Goal: Information Seeking & Learning: Learn about a topic

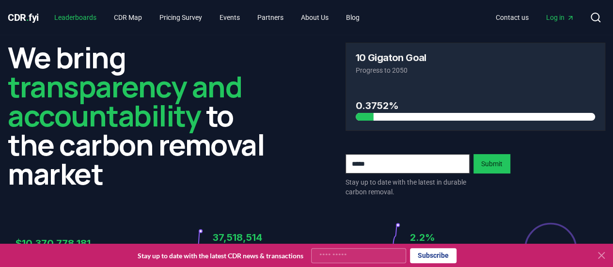
click at [77, 16] on link "Leaderboards" at bounding box center [76, 17] width 58 height 17
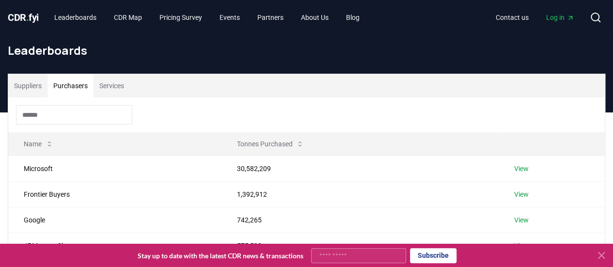
click at [67, 82] on button "Purchasers" at bounding box center [71, 85] width 46 height 23
click at [559, 18] on span "Log in" at bounding box center [560, 18] width 28 height 10
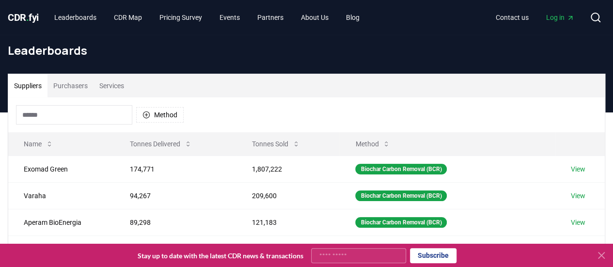
click at [25, 95] on button "Suppliers" at bounding box center [27, 85] width 39 height 23
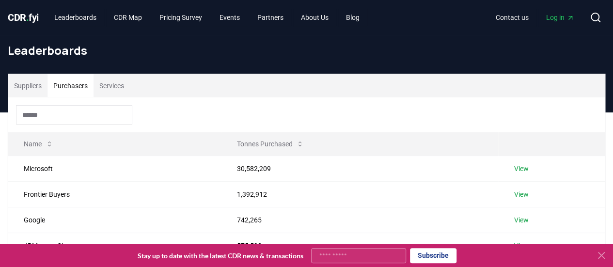
click at [77, 86] on button "Purchasers" at bounding box center [71, 85] width 46 height 23
click at [85, 108] on input at bounding box center [74, 114] width 116 height 19
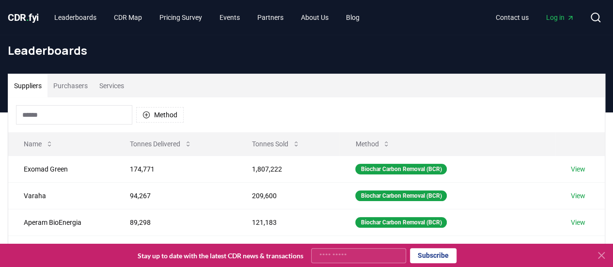
click at [39, 92] on button "Suppliers" at bounding box center [27, 85] width 39 height 23
click at [167, 111] on button "Method" at bounding box center [160, 115] width 48 height 16
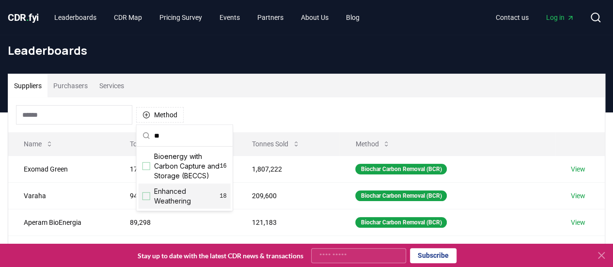
type input "**"
click at [162, 196] on span "Enhanced Weathering" at bounding box center [186, 196] width 65 height 19
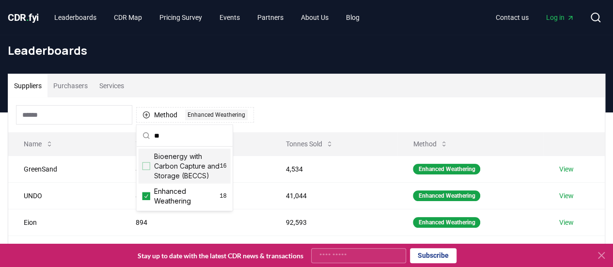
click at [289, 104] on div "Method 1 Enhanced Weathering" at bounding box center [306, 114] width 597 height 35
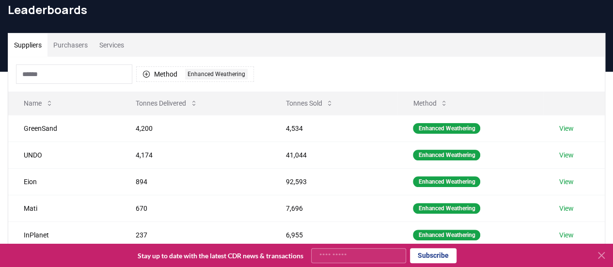
scroll to position [48, 0]
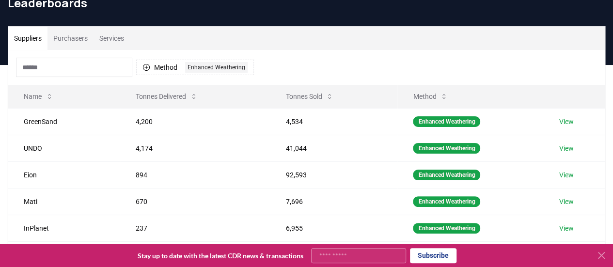
click at [562, 123] on link "View" at bounding box center [567, 122] width 15 height 10
click at [569, 145] on link "View" at bounding box center [567, 149] width 15 height 10
click at [567, 172] on link "View" at bounding box center [567, 175] width 15 height 10
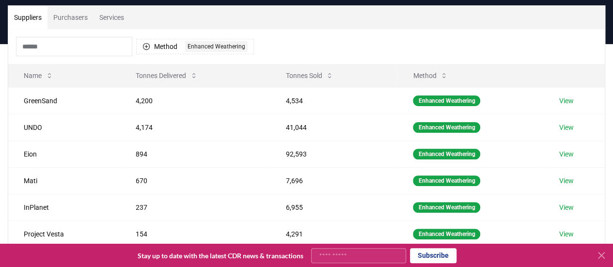
scroll to position [74, 0]
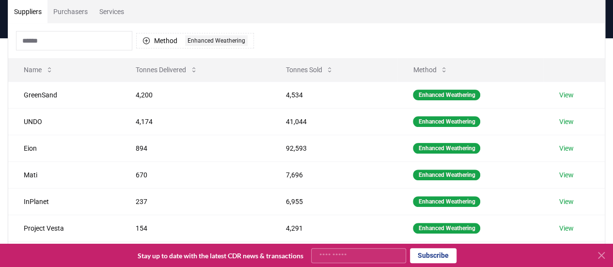
click at [567, 172] on link "View" at bounding box center [567, 175] width 15 height 10
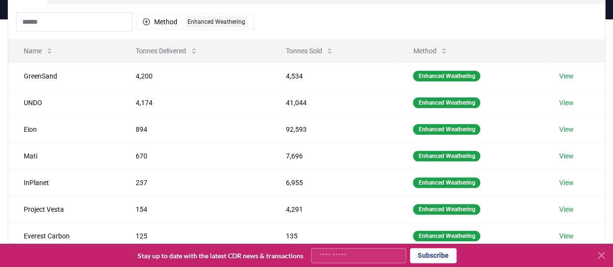
scroll to position [96, 0]
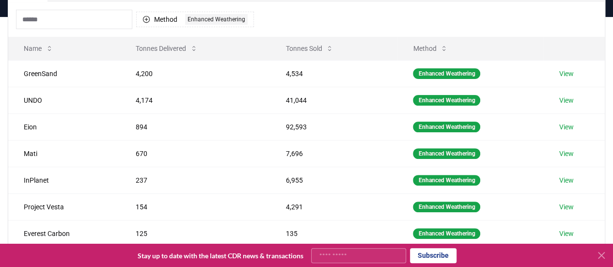
click at [567, 176] on link "View" at bounding box center [567, 181] width 15 height 10
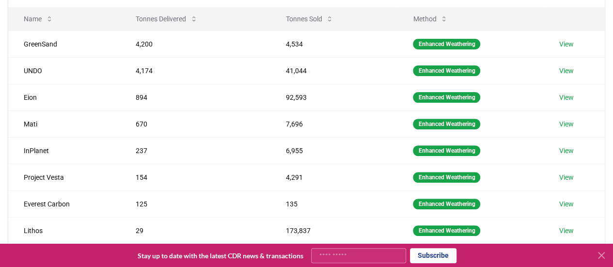
scroll to position [126, 0]
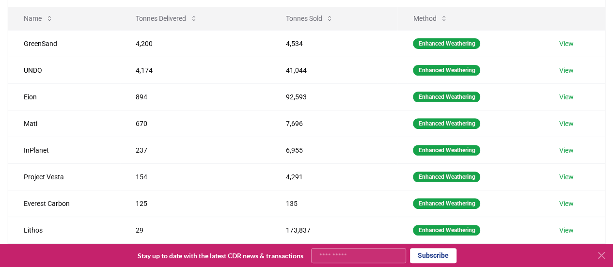
click at [567, 174] on link "View" at bounding box center [567, 177] width 15 height 10
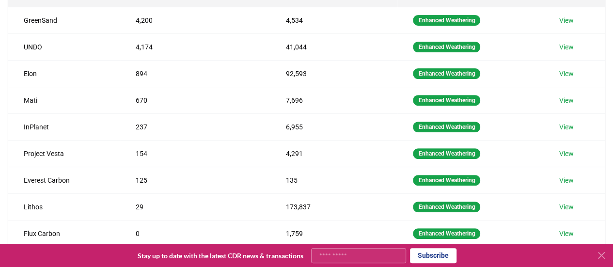
scroll to position [149, 0]
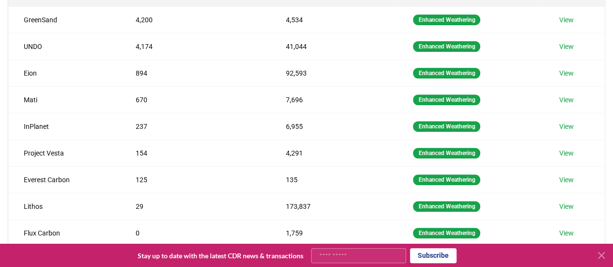
click at [567, 175] on link "View" at bounding box center [567, 180] width 15 height 10
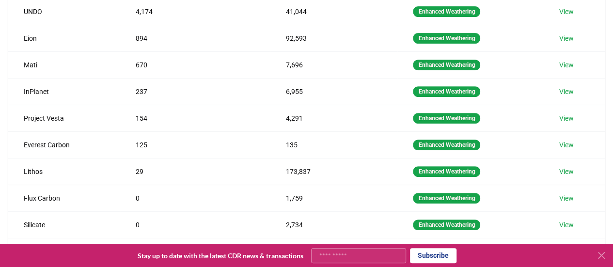
scroll to position [185, 0]
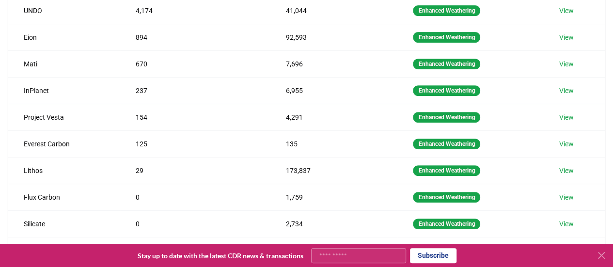
click at [565, 167] on link "View" at bounding box center [567, 171] width 15 height 10
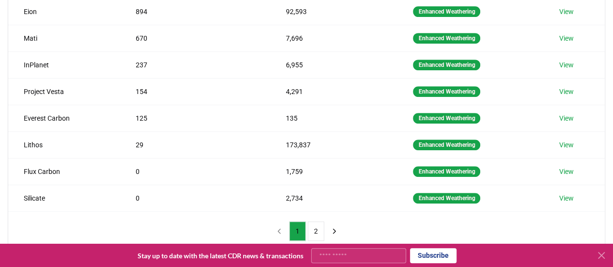
scroll to position [211, 0]
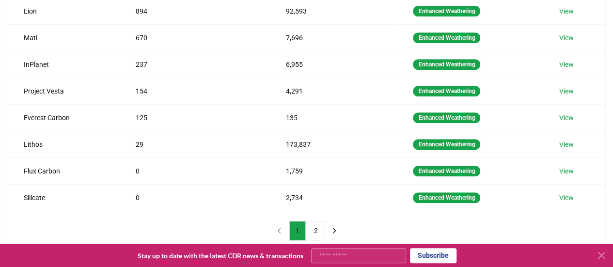
click at [565, 167] on link "View" at bounding box center [567, 171] width 15 height 10
click at [566, 193] on link "View" at bounding box center [567, 198] width 15 height 10
click at [333, 226] on icon "next page" at bounding box center [334, 230] width 9 height 9
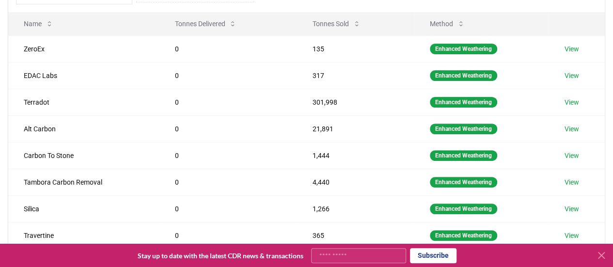
scroll to position [123, 0]
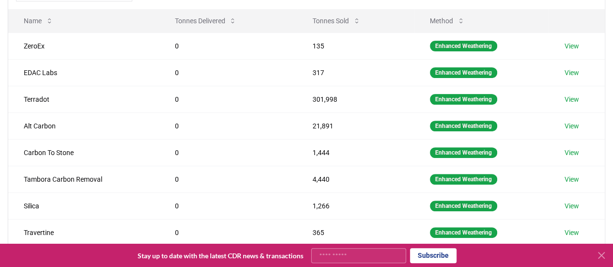
click at [567, 95] on link "View" at bounding box center [571, 100] width 15 height 10
click at [574, 122] on link "View" at bounding box center [571, 126] width 15 height 10
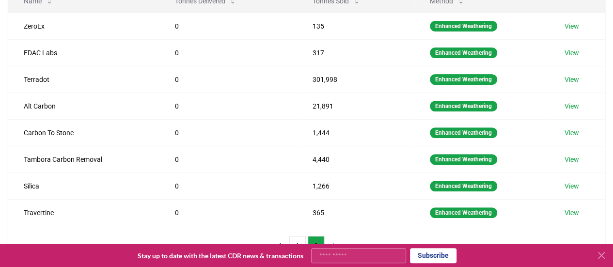
scroll to position [144, 0]
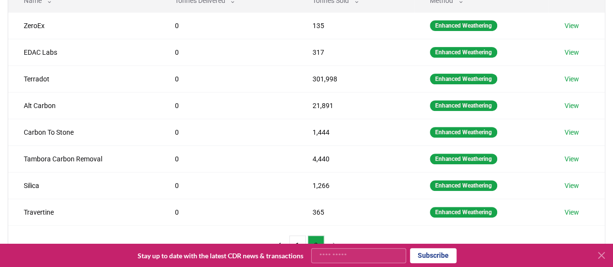
click at [572, 156] on link "View" at bounding box center [571, 159] width 15 height 10
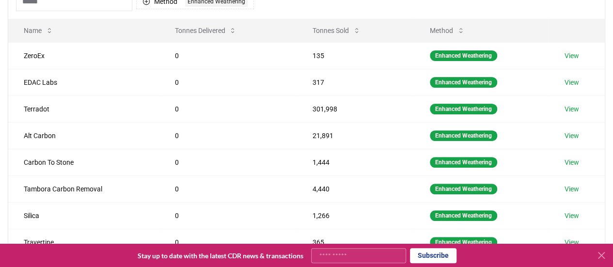
scroll to position [0, 0]
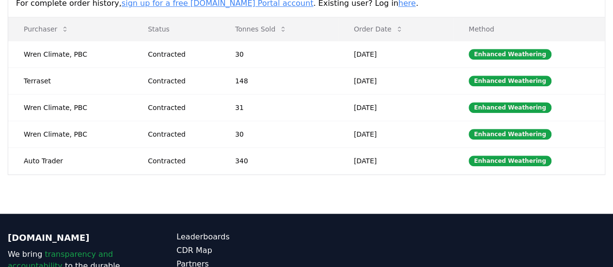
scroll to position [236, 0]
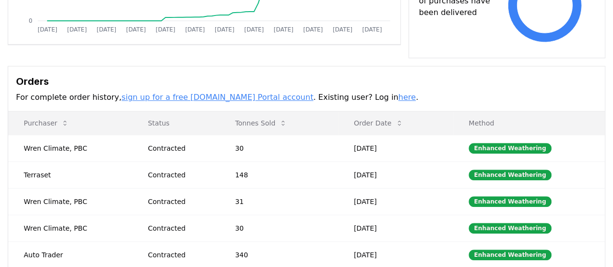
click at [210, 98] on link "sign up for a free CDR.fyi Portal account" at bounding box center [218, 97] width 192 height 9
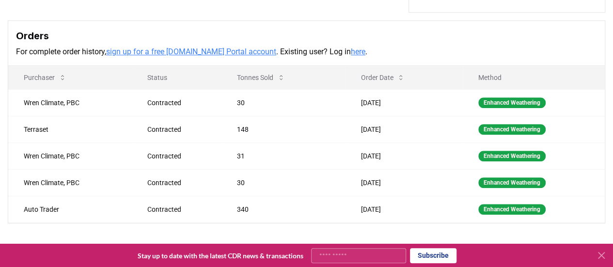
scroll to position [310, 0]
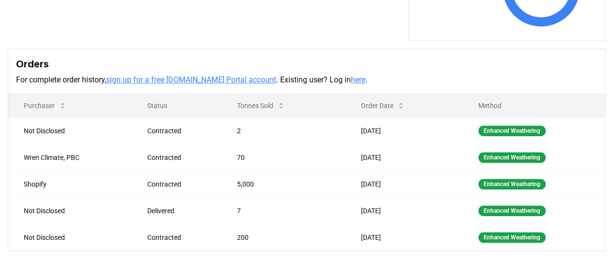
scroll to position [327, 0]
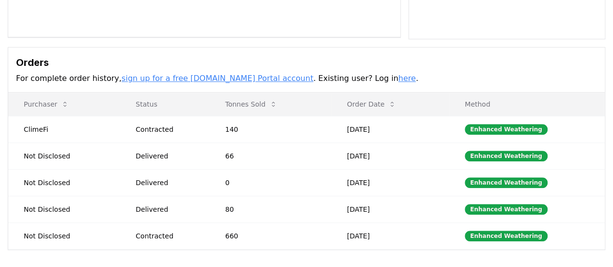
scroll to position [243, 0]
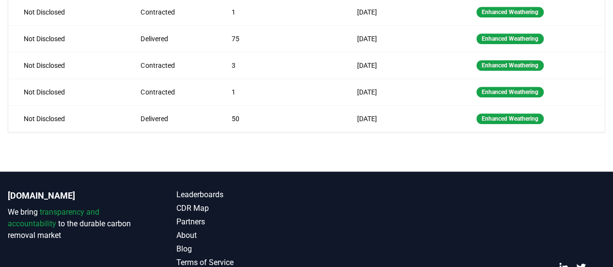
scroll to position [360, 0]
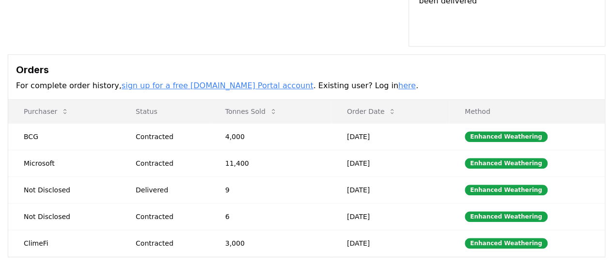
scroll to position [306, 0]
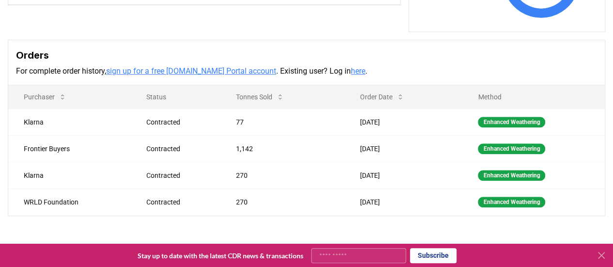
scroll to position [276, 0]
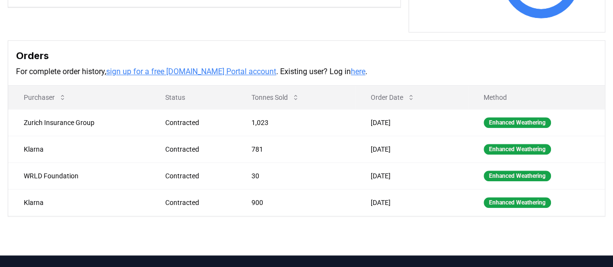
scroll to position [273, 0]
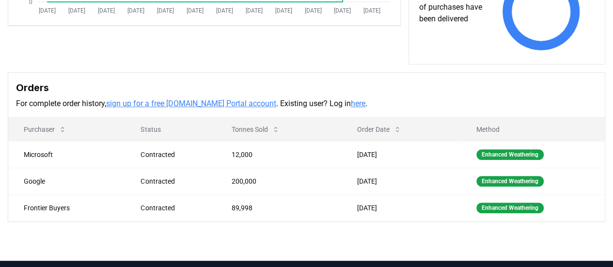
scroll to position [269, 0]
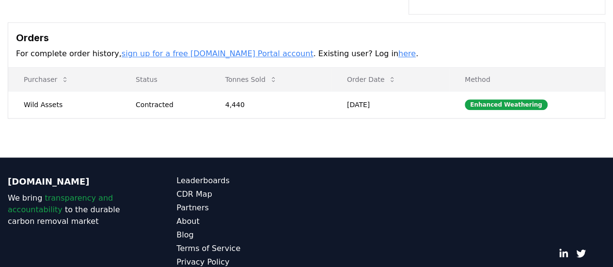
scroll to position [341, 0]
